Goal: Task Accomplishment & Management: Complete application form

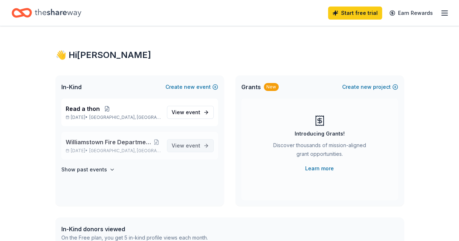
click at [186, 144] on span "View event" at bounding box center [186, 145] width 29 height 9
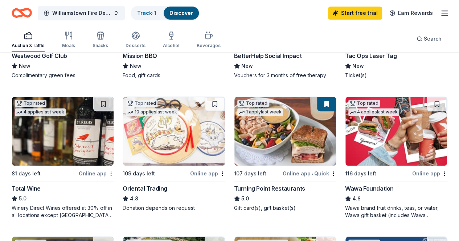
scroll to position [181, 0]
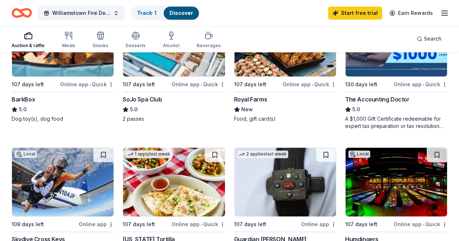
scroll to position [363, 0]
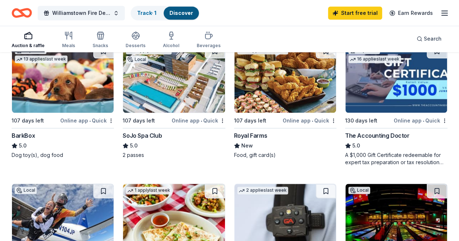
click at [224, 184] on img at bounding box center [174, 218] width 102 height 69
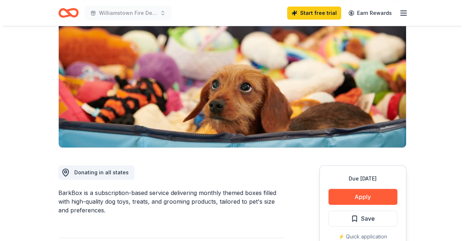
scroll to position [145, 0]
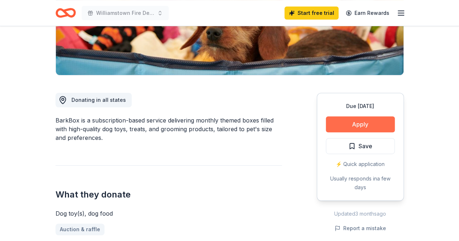
click at [354, 124] on button "Apply" at bounding box center [360, 124] width 69 height 16
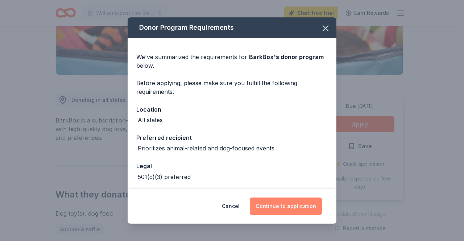
click at [286, 202] on button "Continue to application" at bounding box center [286, 206] width 72 height 17
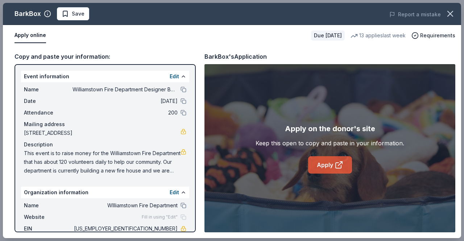
click at [325, 160] on link "Apply" at bounding box center [330, 164] width 44 height 17
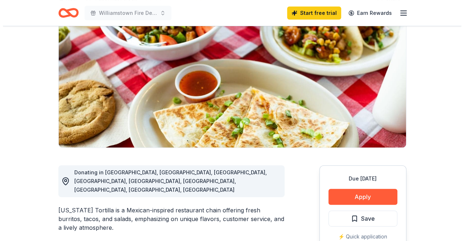
scroll to position [109, 0]
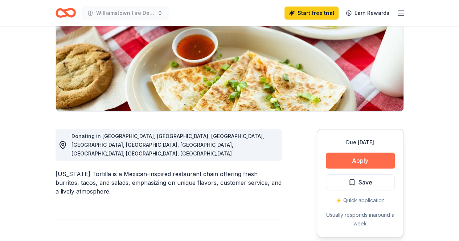
click at [346, 163] on button "Apply" at bounding box center [360, 161] width 69 height 16
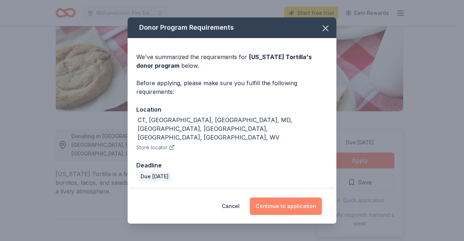
click at [280, 198] on button "Continue to application" at bounding box center [286, 206] width 72 height 17
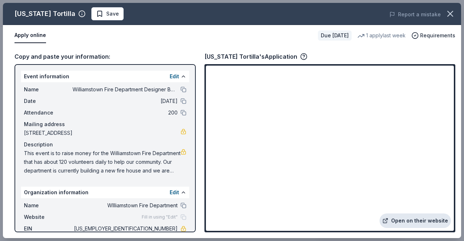
click at [404, 219] on link "Open on their website" at bounding box center [415, 221] width 71 height 15
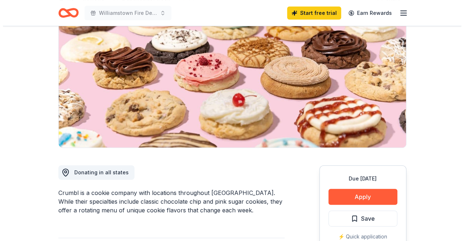
scroll to position [109, 0]
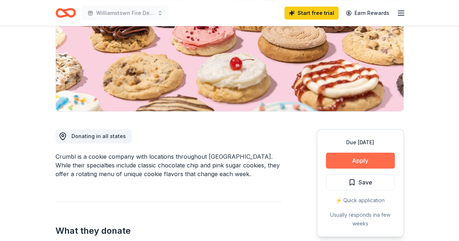
click at [353, 161] on button "Apply" at bounding box center [360, 161] width 69 height 16
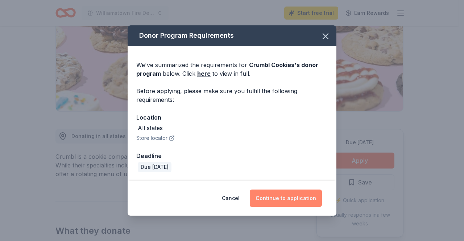
click at [295, 194] on button "Continue to application" at bounding box center [286, 198] width 72 height 17
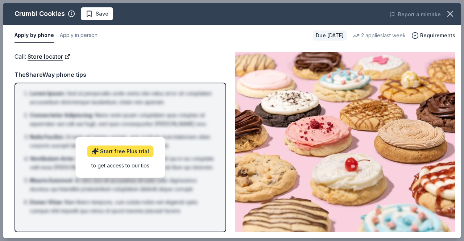
click at [124, 155] on link "Start free Plus trial" at bounding box center [120, 152] width 66 height 12
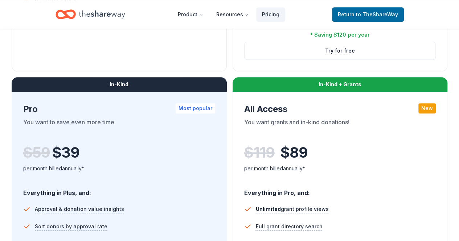
scroll to position [363, 0]
